Goal: Complete application form

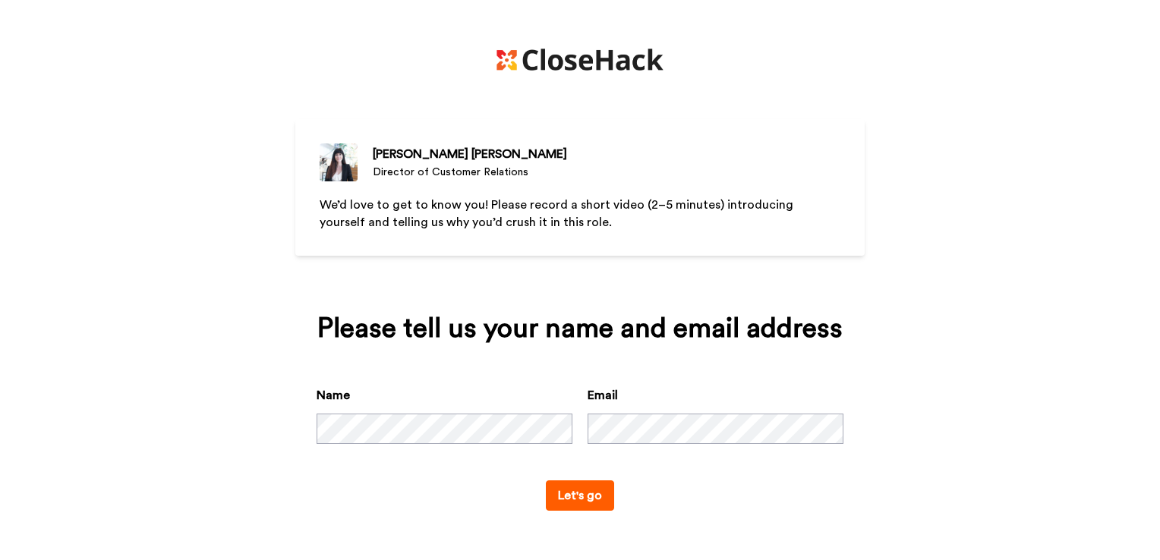
click at [583, 499] on button "Let's go" at bounding box center [580, 496] width 68 height 30
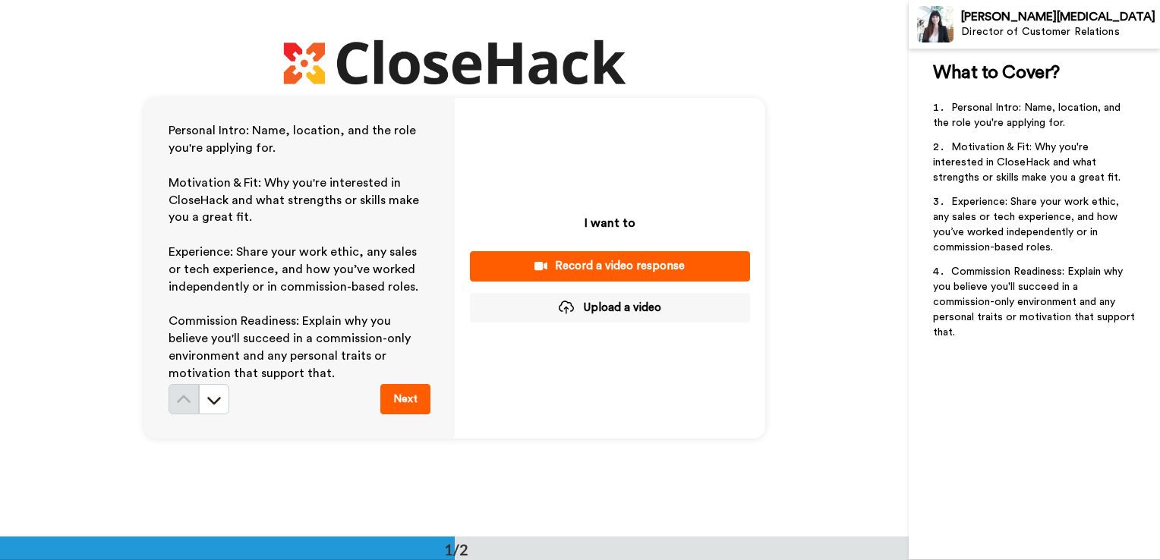
click at [406, 390] on button "Next" at bounding box center [405, 399] width 50 height 30
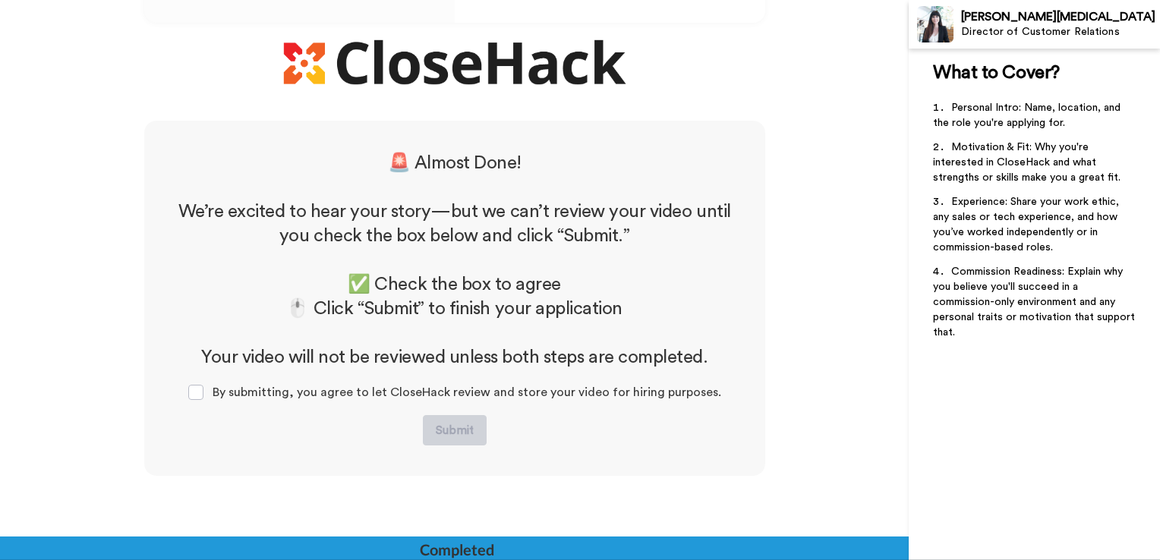
scroll to position [446, 0]
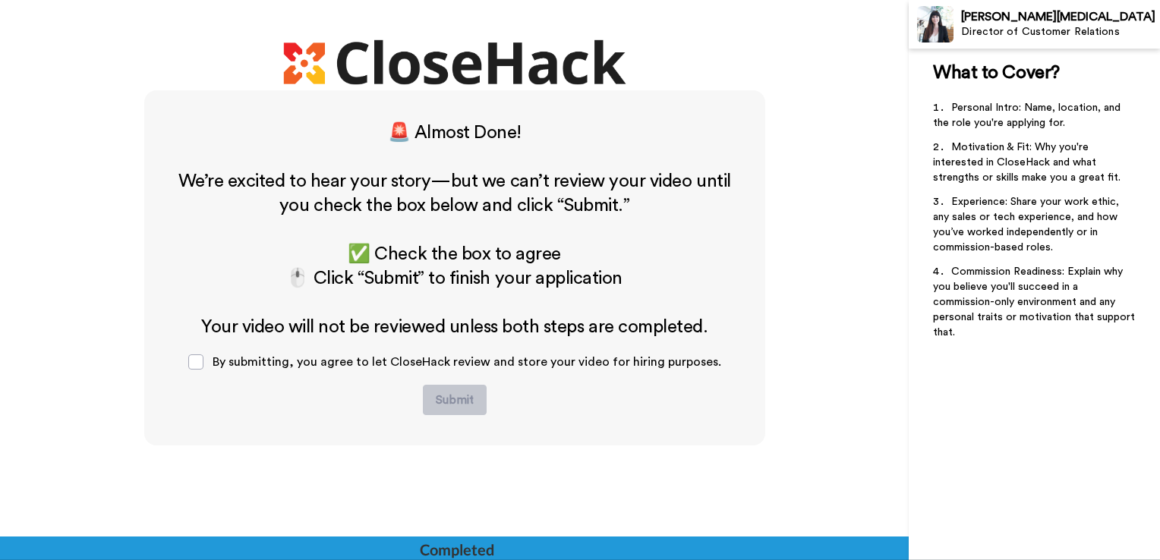
click at [622, 301] on h2 "﻿" at bounding box center [455, 303] width 560 height 24
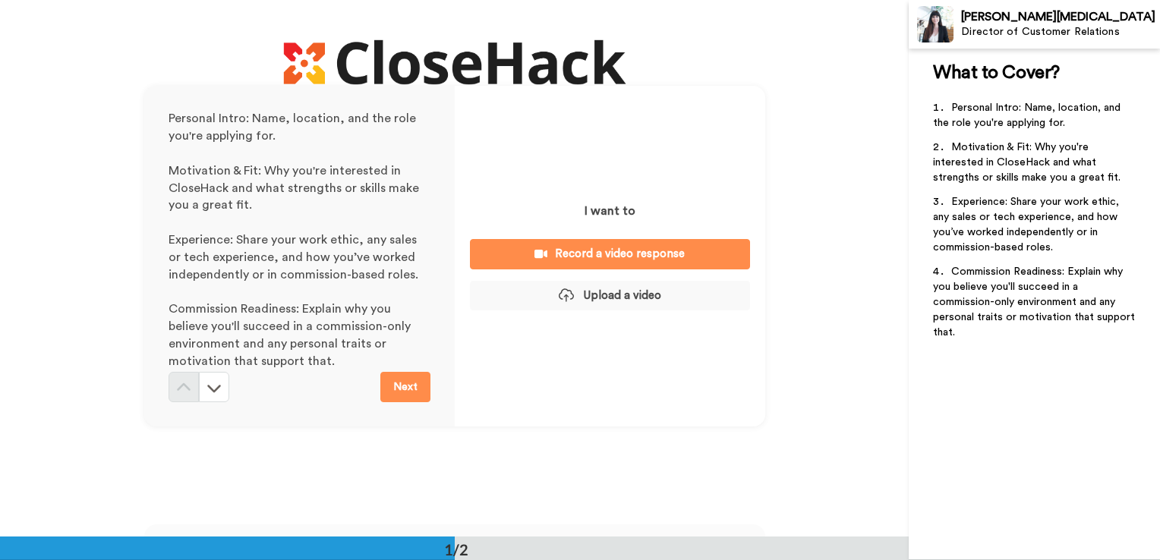
scroll to position [0, 0]
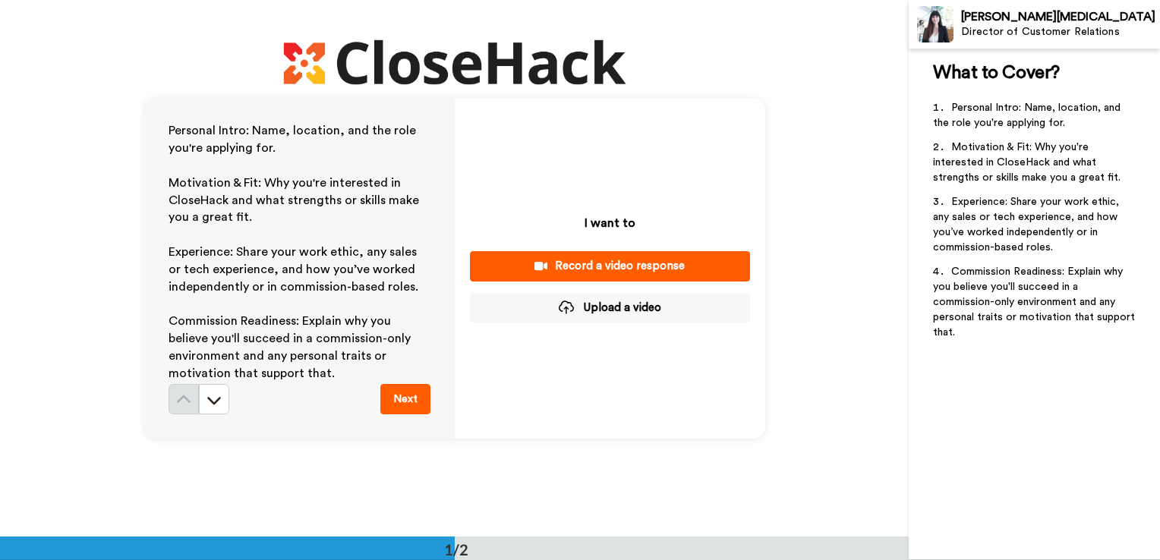
click at [580, 263] on div "Record a video response" at bounding box center [610, 266] width 256 height 16
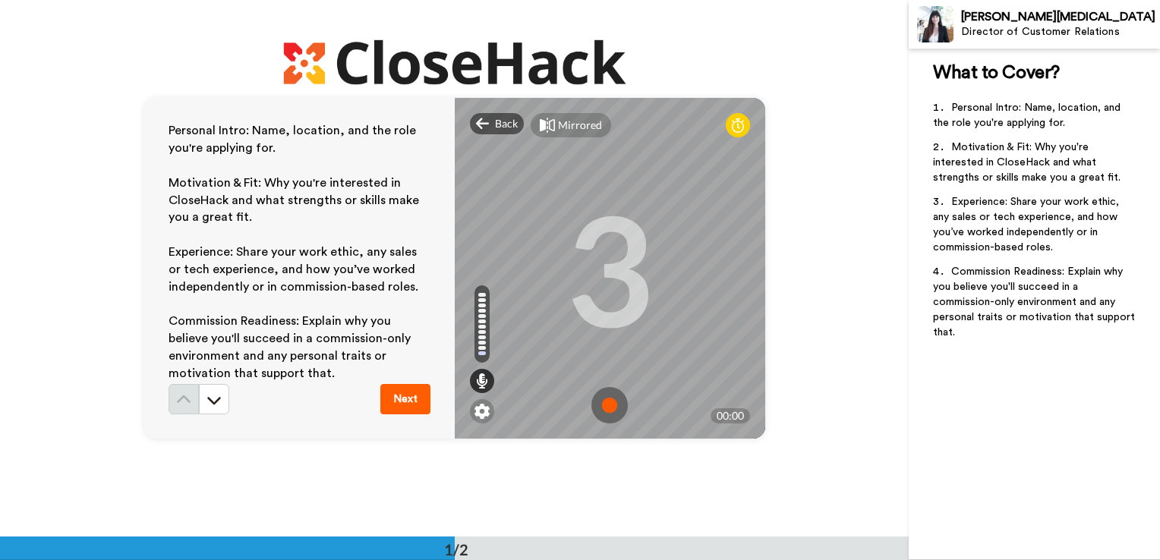
click at [603, 405] on img at bounding box center [609, 405] width 36 height 36
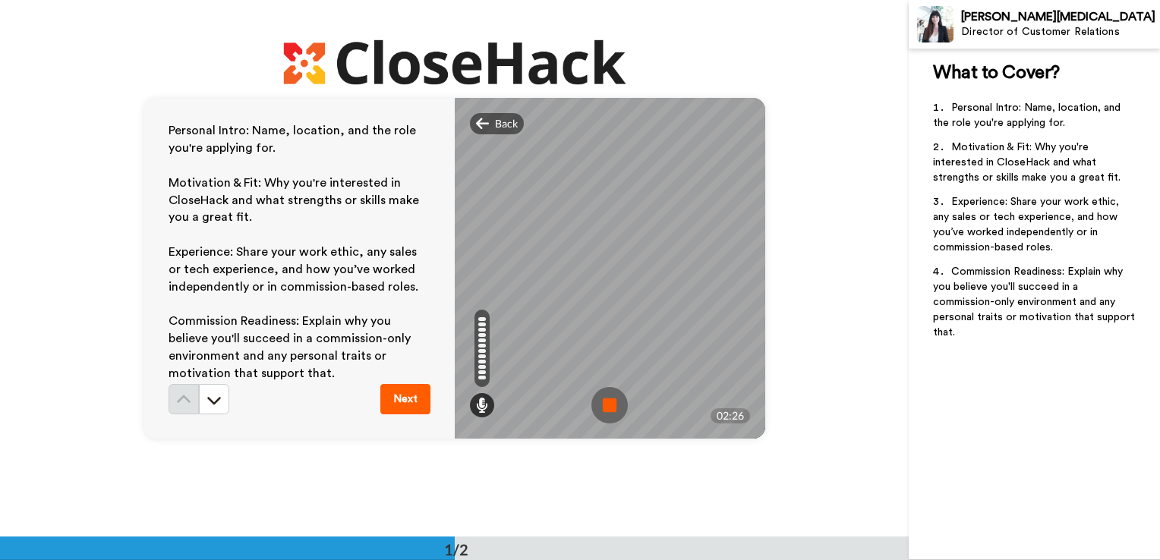
click at [603, 405] on img at bounding box center [609, 405] width 36 height 36
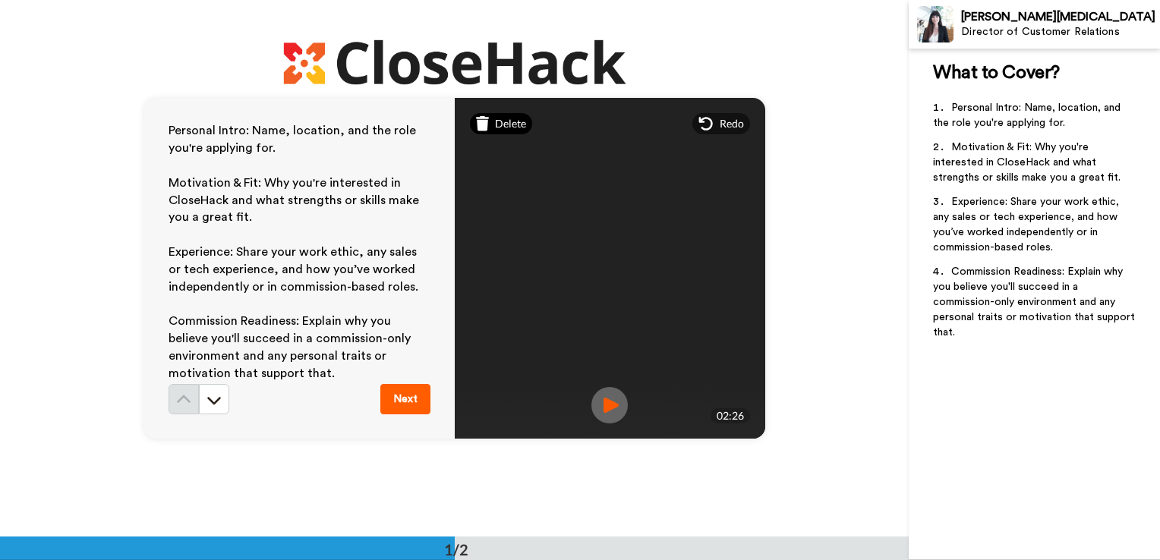
click at [495, 121] on span "Delete" at bounding box center [510, 123] width 31 height 15
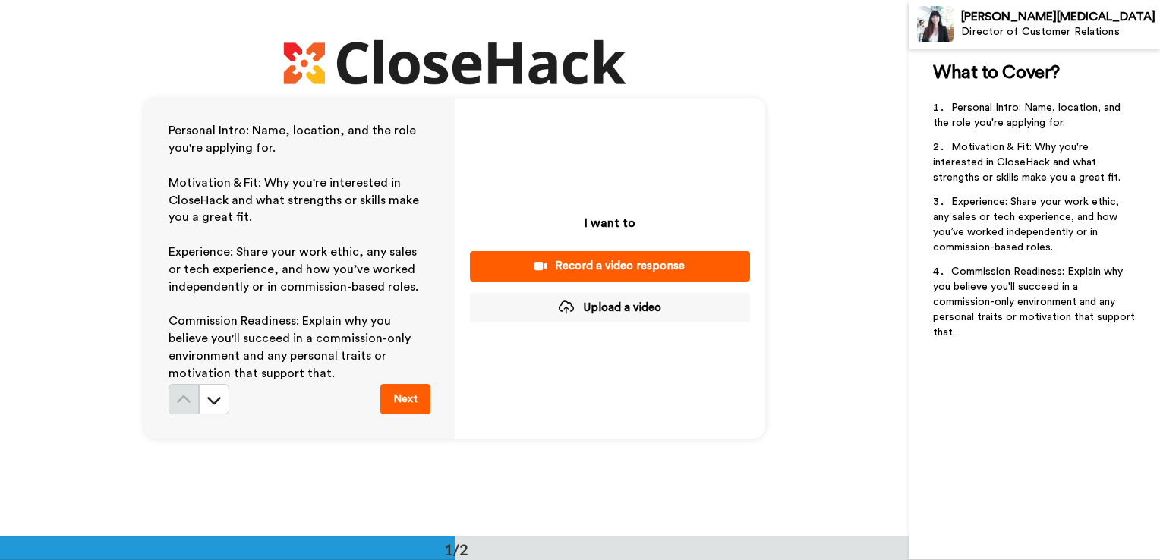
click at [626, 260] on div "Record a video response" at bounding box center [610, 266] width 256 height 16
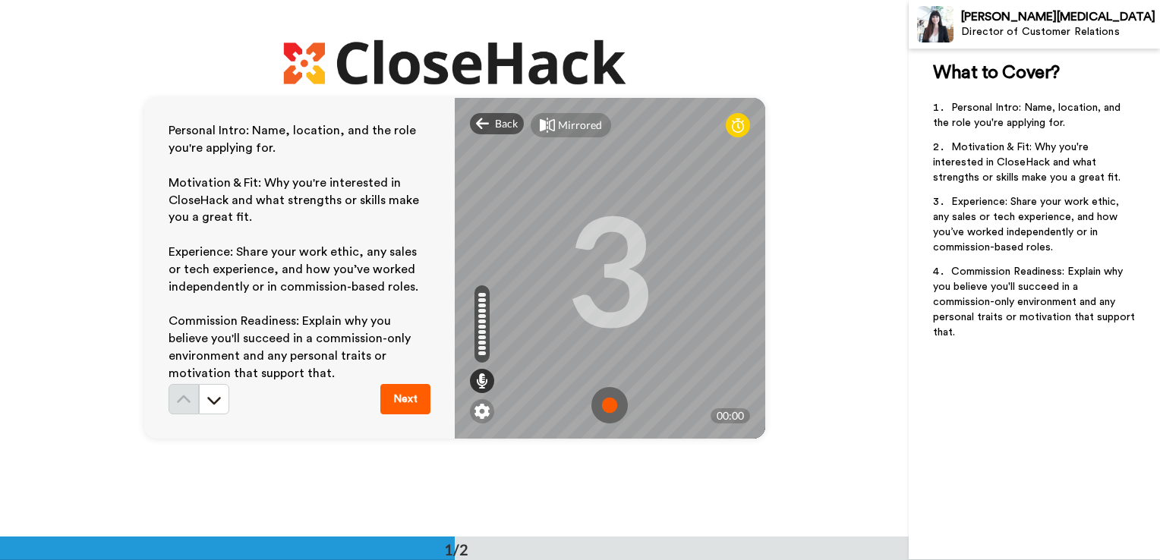
click at [600, 410] on img at bounding box center [609, 405] width 36 height 36
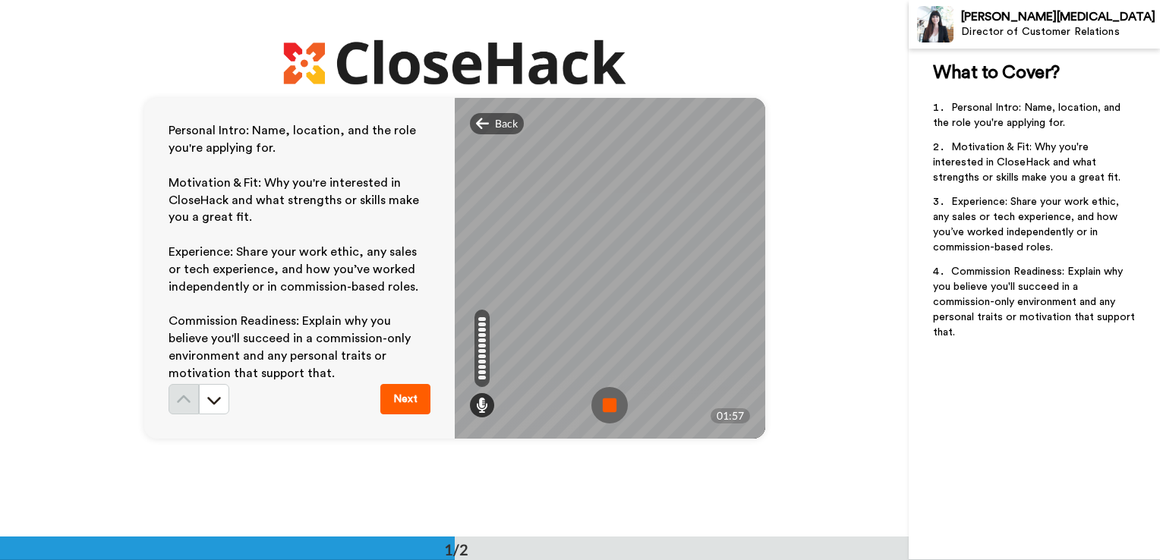
click at [600, 410] on img at bounding box center [609, 405] width 36 height 36
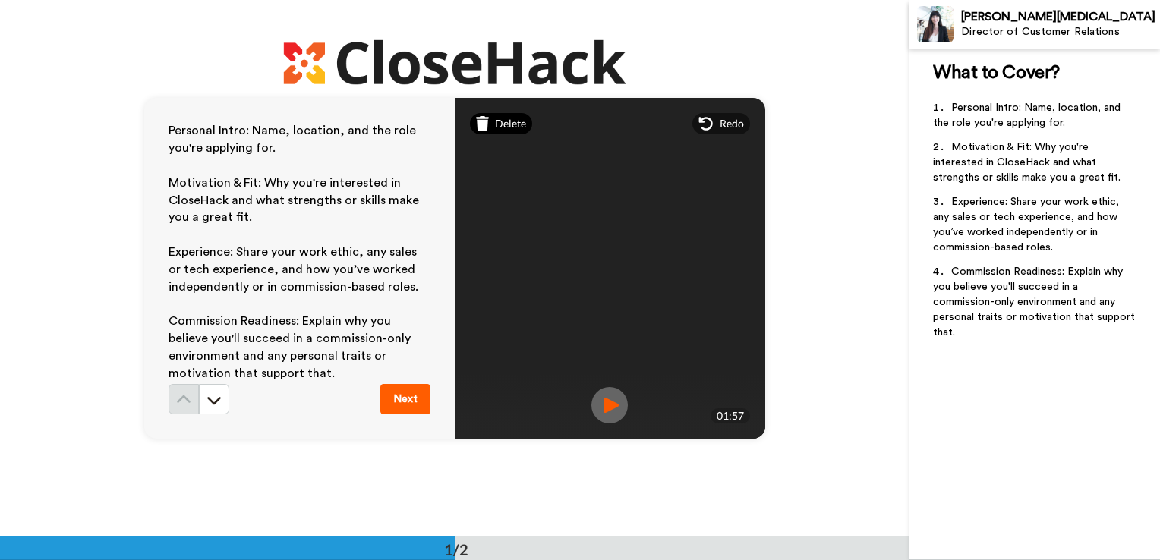
click at [496, 120] on span "Delete" at bounding box center [510, 123] width 31 height 15
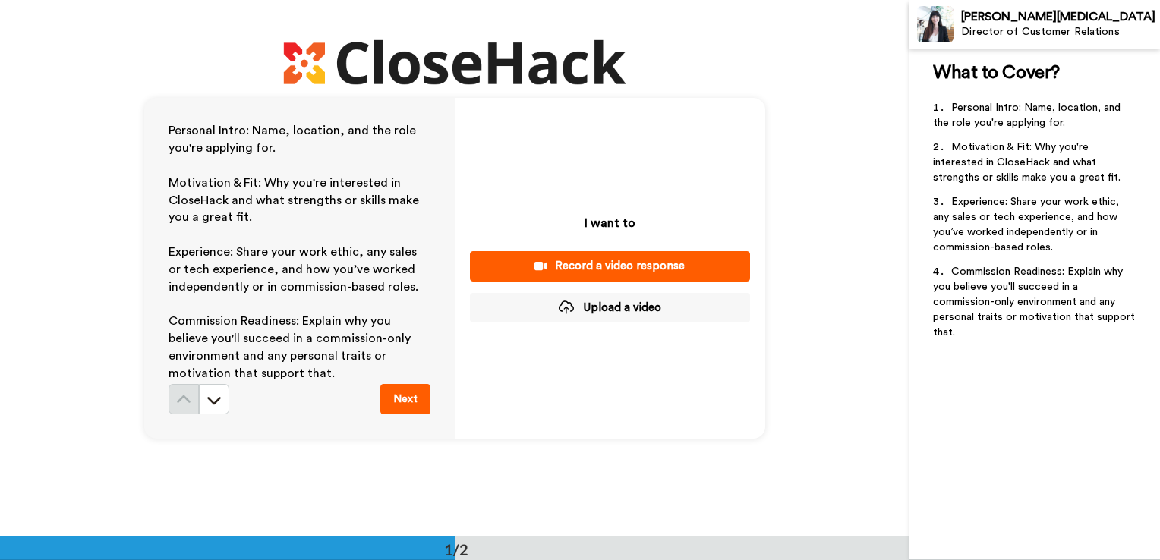
click at [581, 264] on div "Record a video response" at bounding box center [610, 266] width 256 height 16
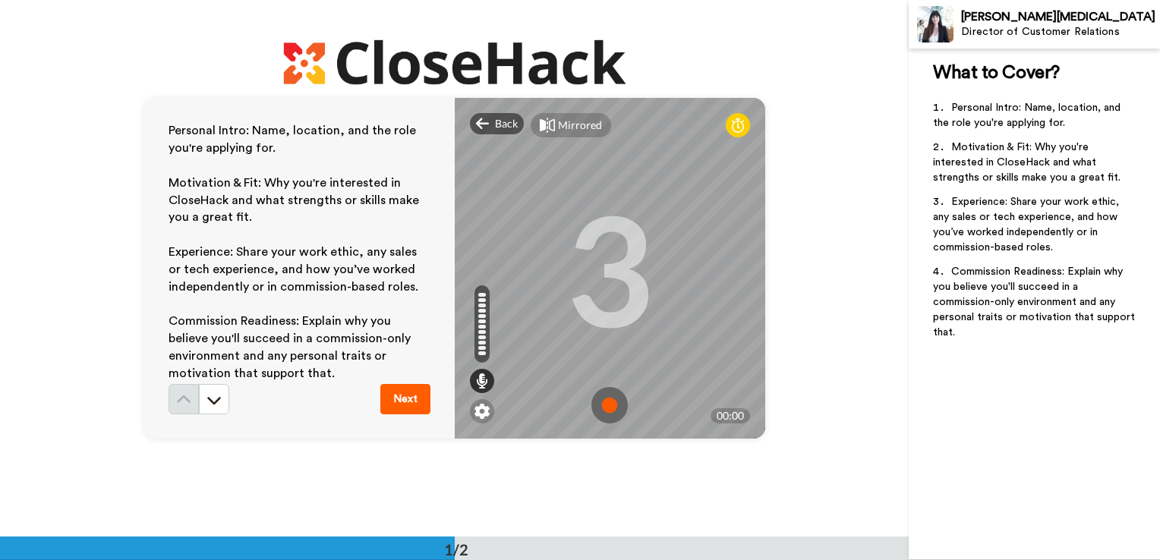
click at [605, 412] on img at bounding box center [609, 405] width 36 height 36
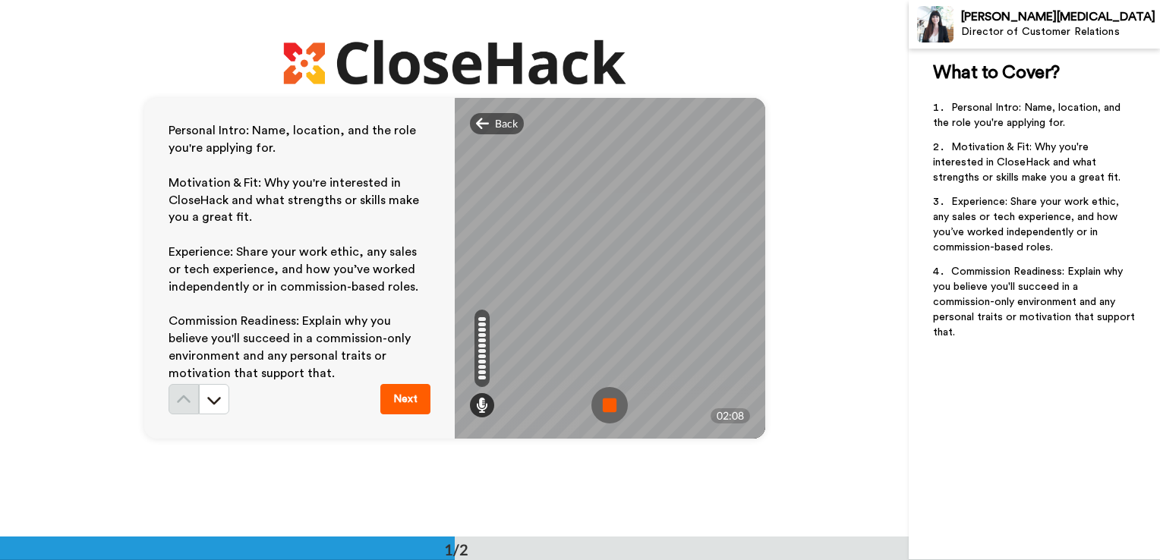
click at [605, 412] on img at bounding box center [609, 405] width 36 height 36
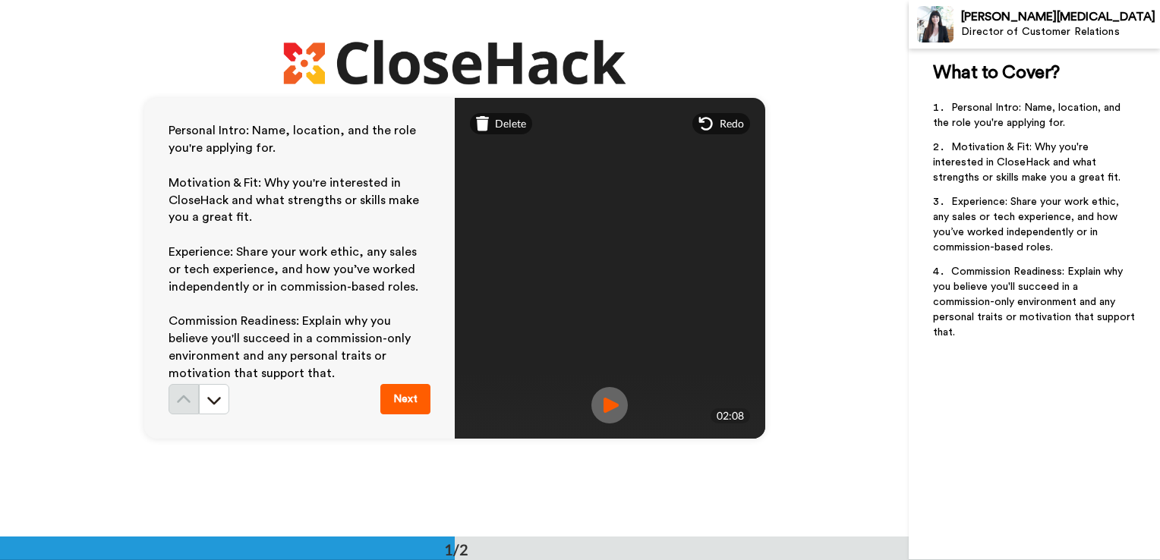
click at [610, 410] on img at bounding box center [609, 405] width 36 height 36
click at [402, 390] on button "Next" at bounding box center [405, 399] width 50 height 30
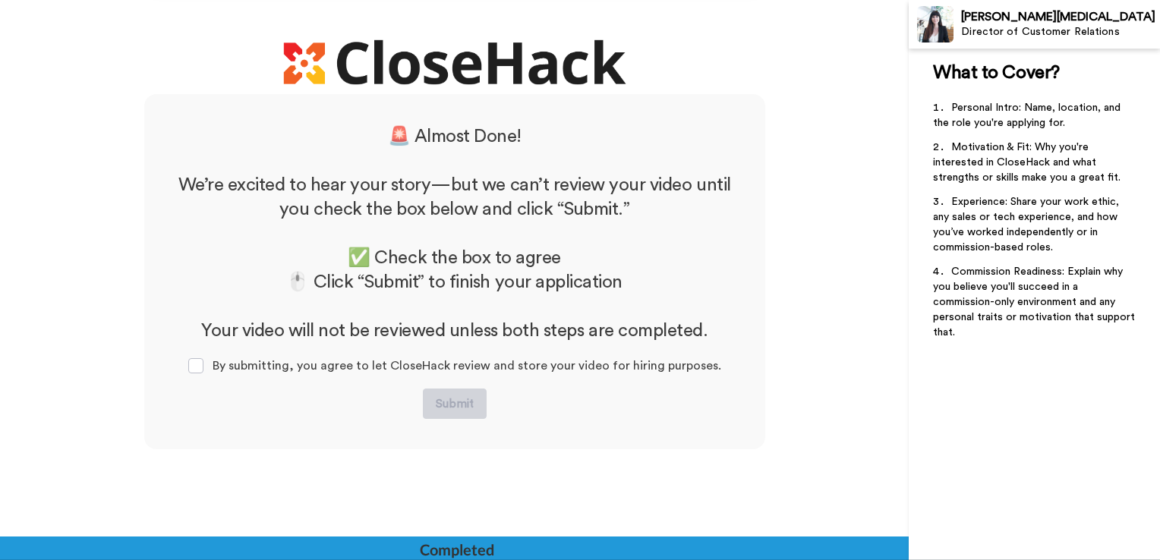
scroll to position [446, 0]
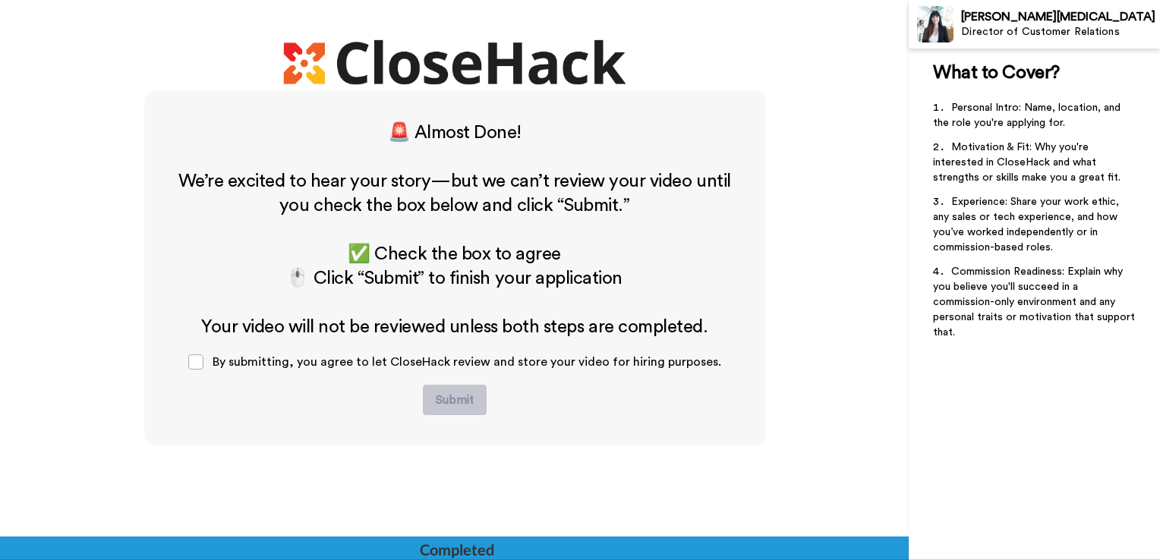
click at [203, 370] on div "By submitting, you agree to let CloseHack review and store your video for hirin…" at bounding box center [454, 362] width 557 height 46
click at [197, 361] on span at bounding box center [195, 361] width 15 height 15
click at [462, 393] on button "Submit" at bounding box center [455, 400] width 64 height 30
